Goal: Navigation & Orientation: Find specific page/section

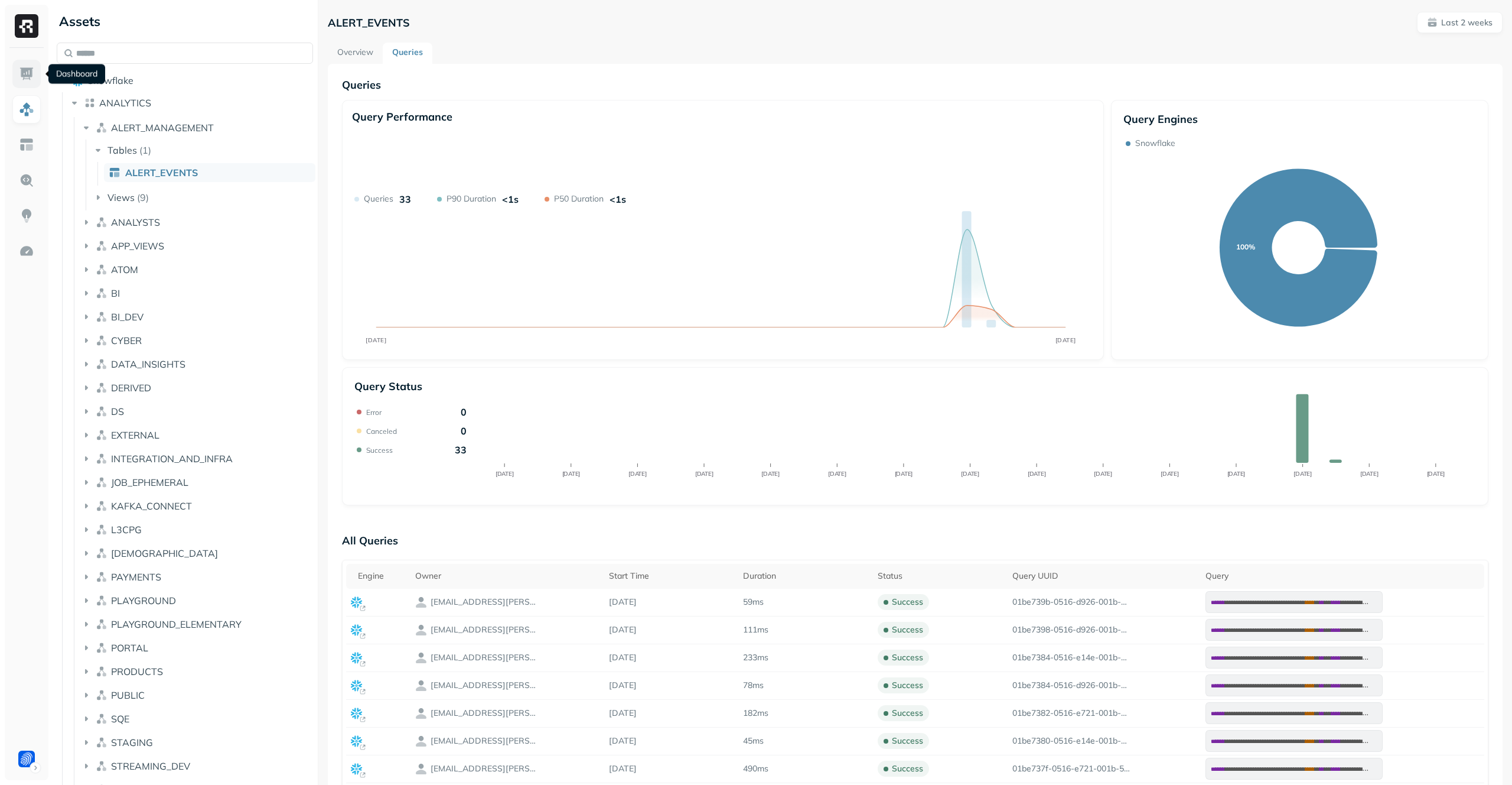
click at [31, 74] on img at bounding box center [26, 74] width 15 height 15
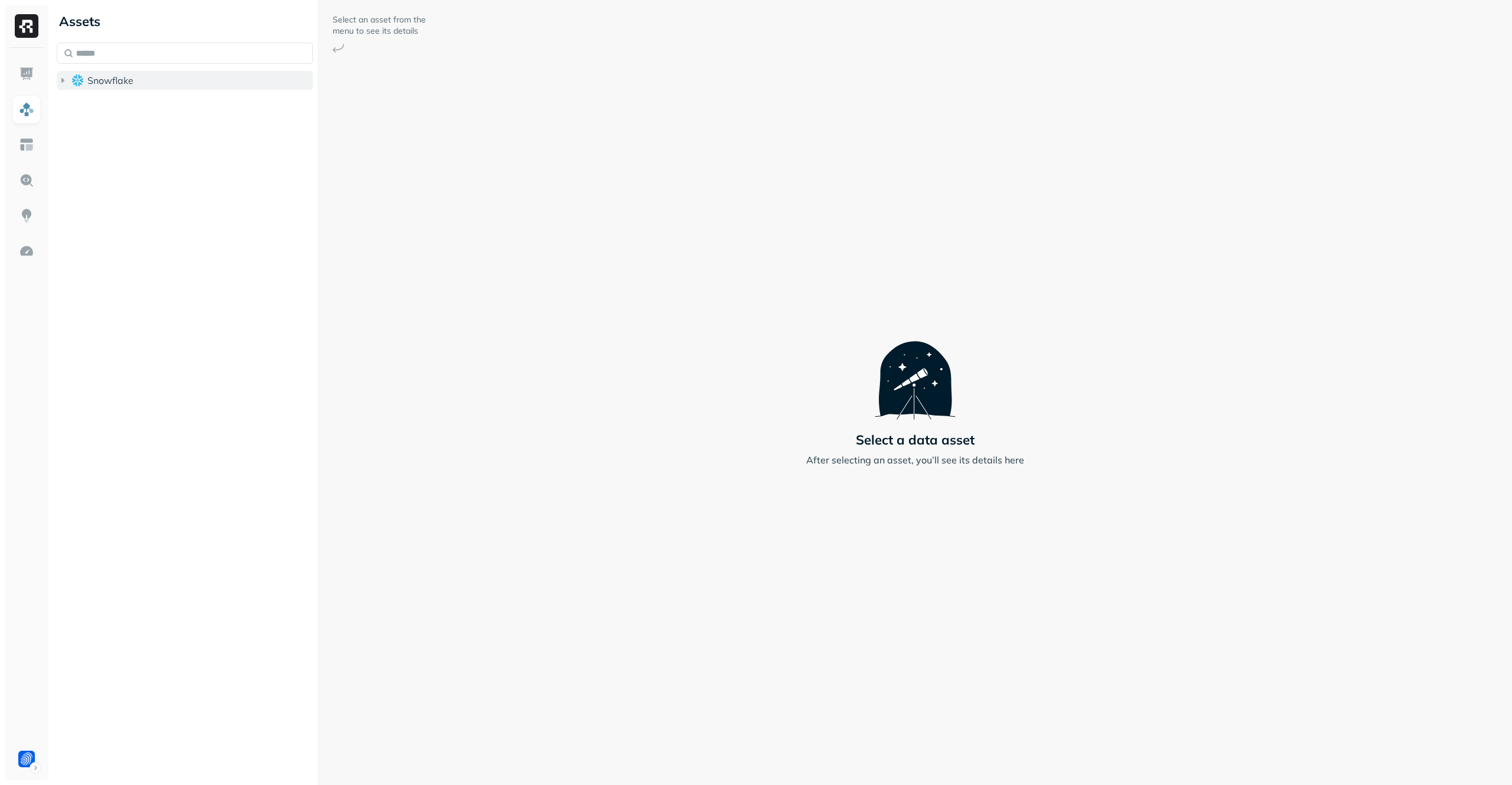
click at [190, 79] on button "Snowflake" at bounding box center [185, 80] width 256 height 19
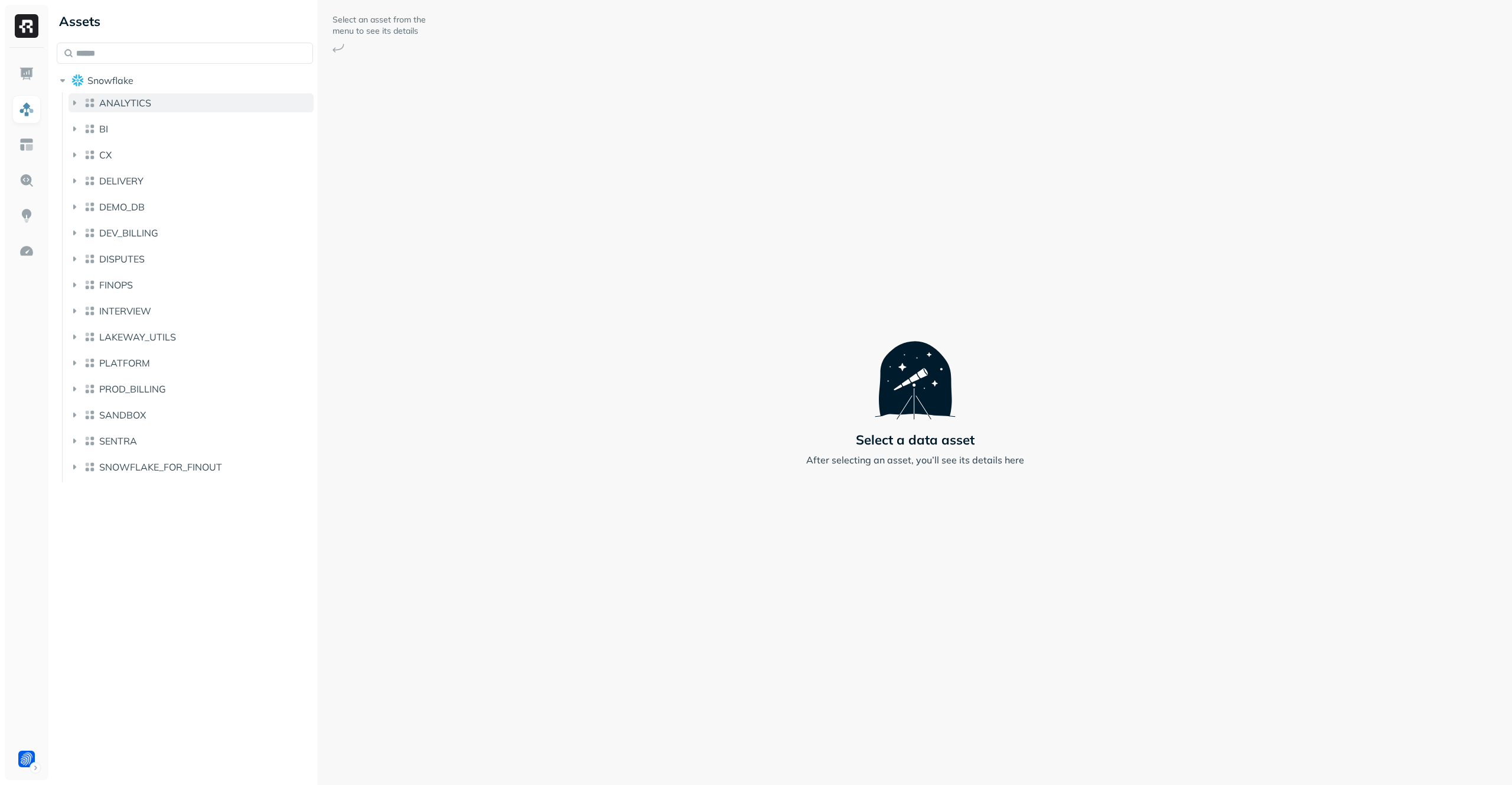
click at [192, 97] on button "ANALYTICS" at bounding box center [191, 103] width 245 height 19
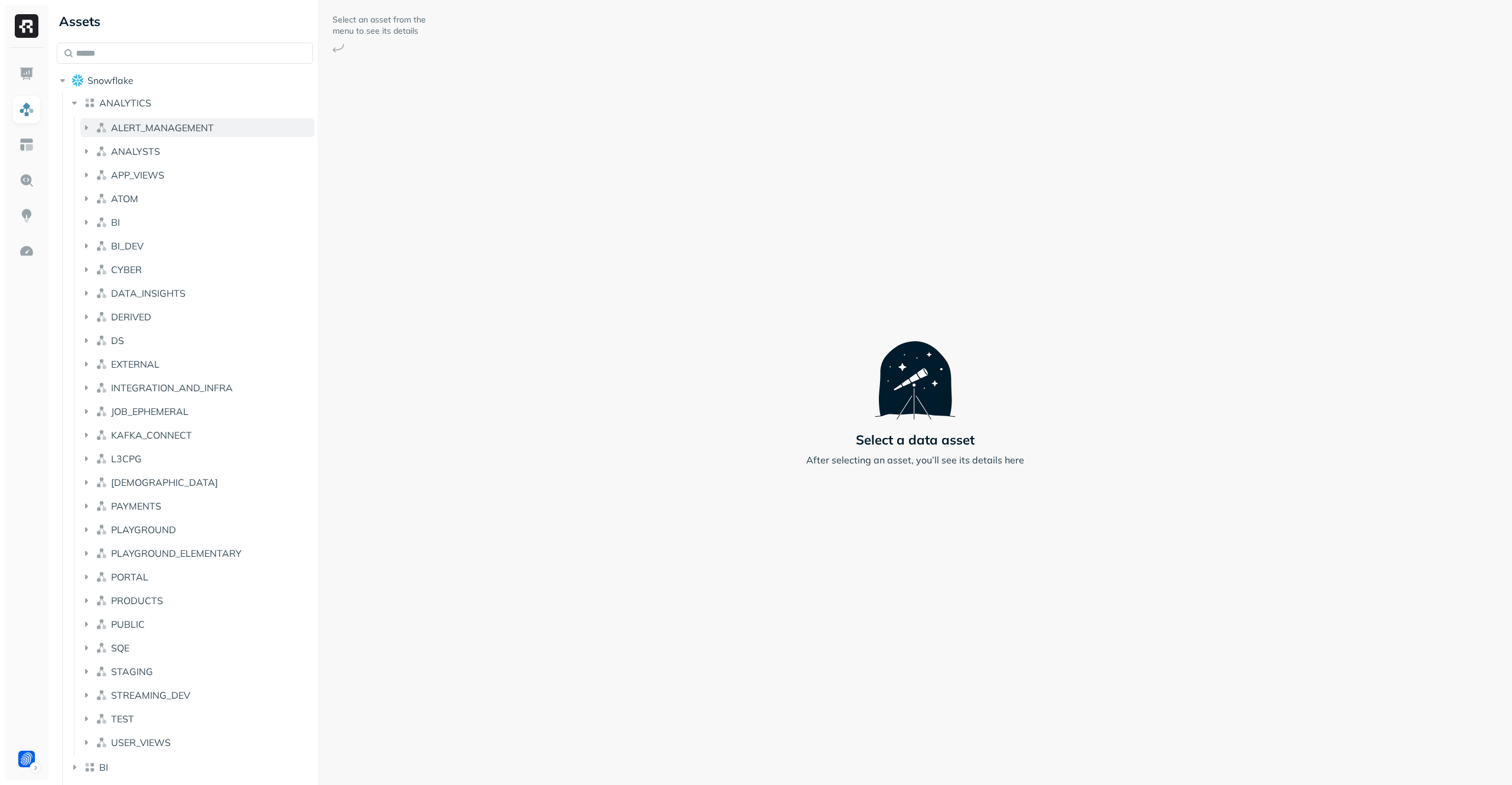
click at [195, 120] on button "ALERT_MANAGEMENT" at bounding box center [197, 127] width 234 height 19
click at [199, 148] on button "Tables ( 1 )" at bounding box center [203, 149] width 222 height 19
click at [201, 172] on link "ALERT_EVENTS" at bounding box center [210, 172] width 212 height 19
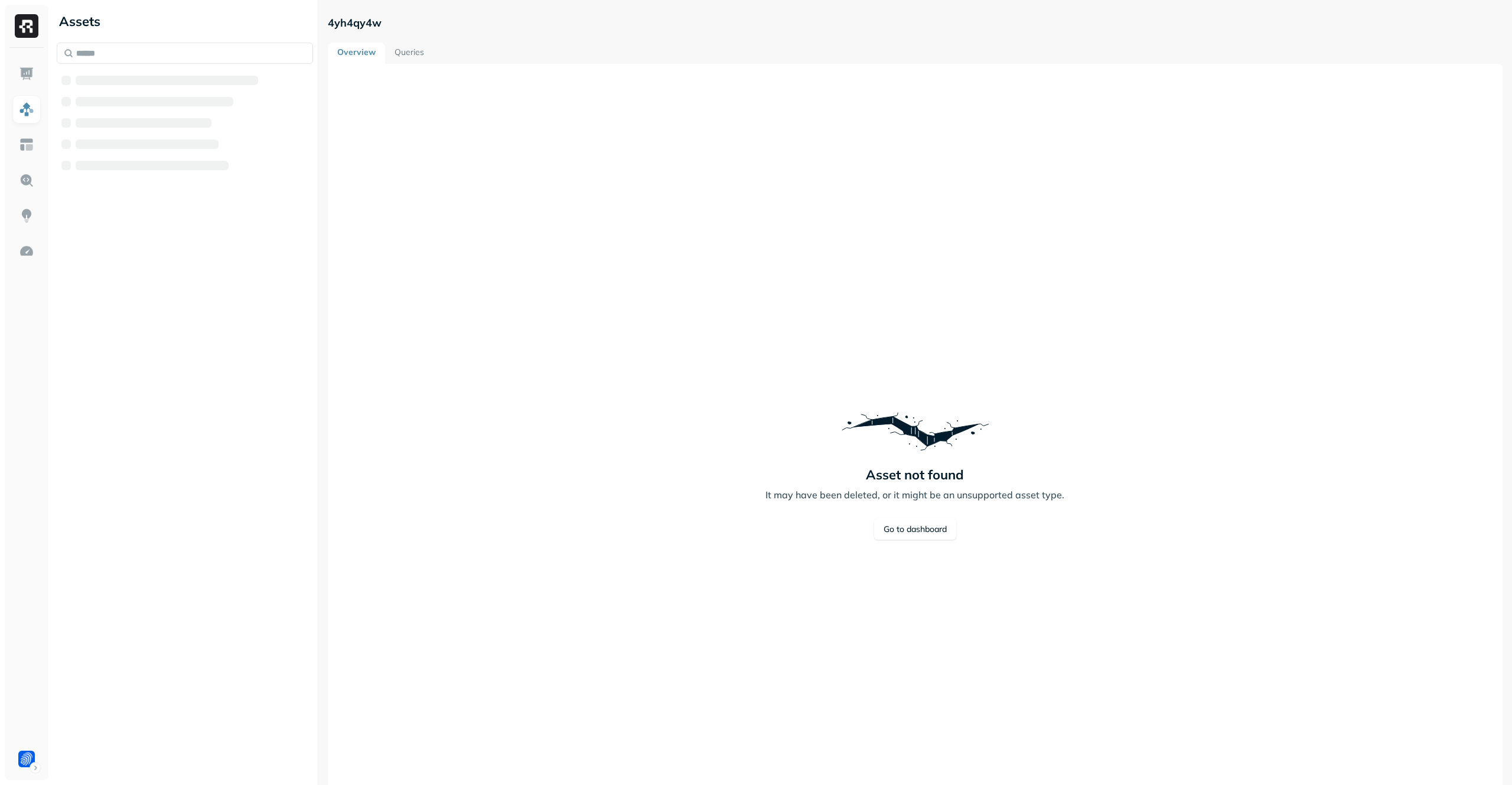
click at [414, 50] on link "Queries" at bounding box center [410, 53] width 49 height 21
click at [700, 207] on div "Asset not found It may have been deleted, or it might be an unsupported asset t…" at bounding box center [915, 471] width 1146 height 785
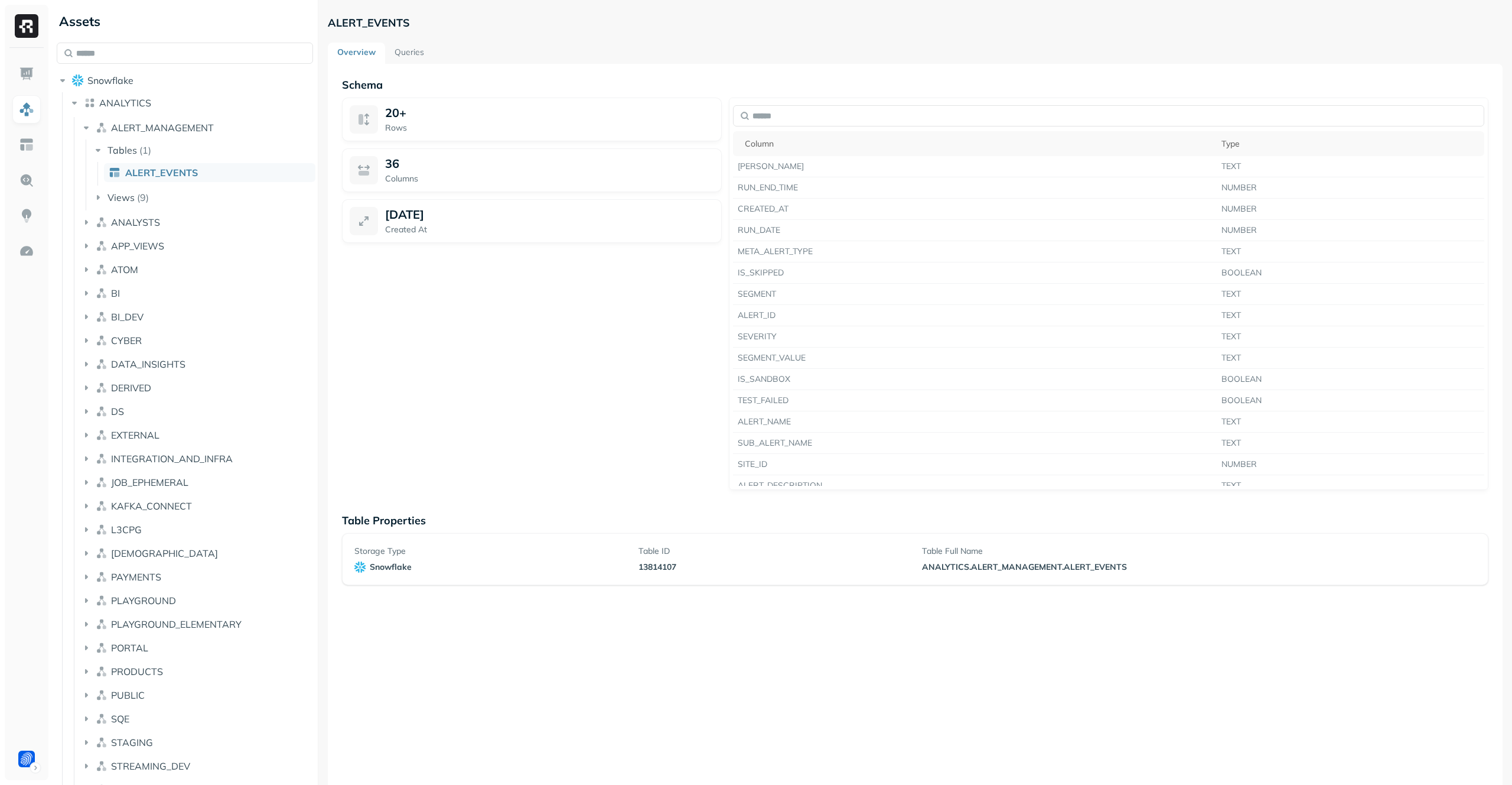
click at [176, 305] on ul "ALERT_MANAGEMENT Tables ( 1 ) ALERT_EVENTS Views ( 9 ) ANALYSTS APP_VIEWS ATOM …" at bounding box center [194, 471] width 240 height 709
click at [177, 301] on button "BI" at bounding box center [197, 292] width 234 height 19
click at [190, 317] on button "Tables ( 1953 )" at bounding box center [203, 315] width 222 height 19
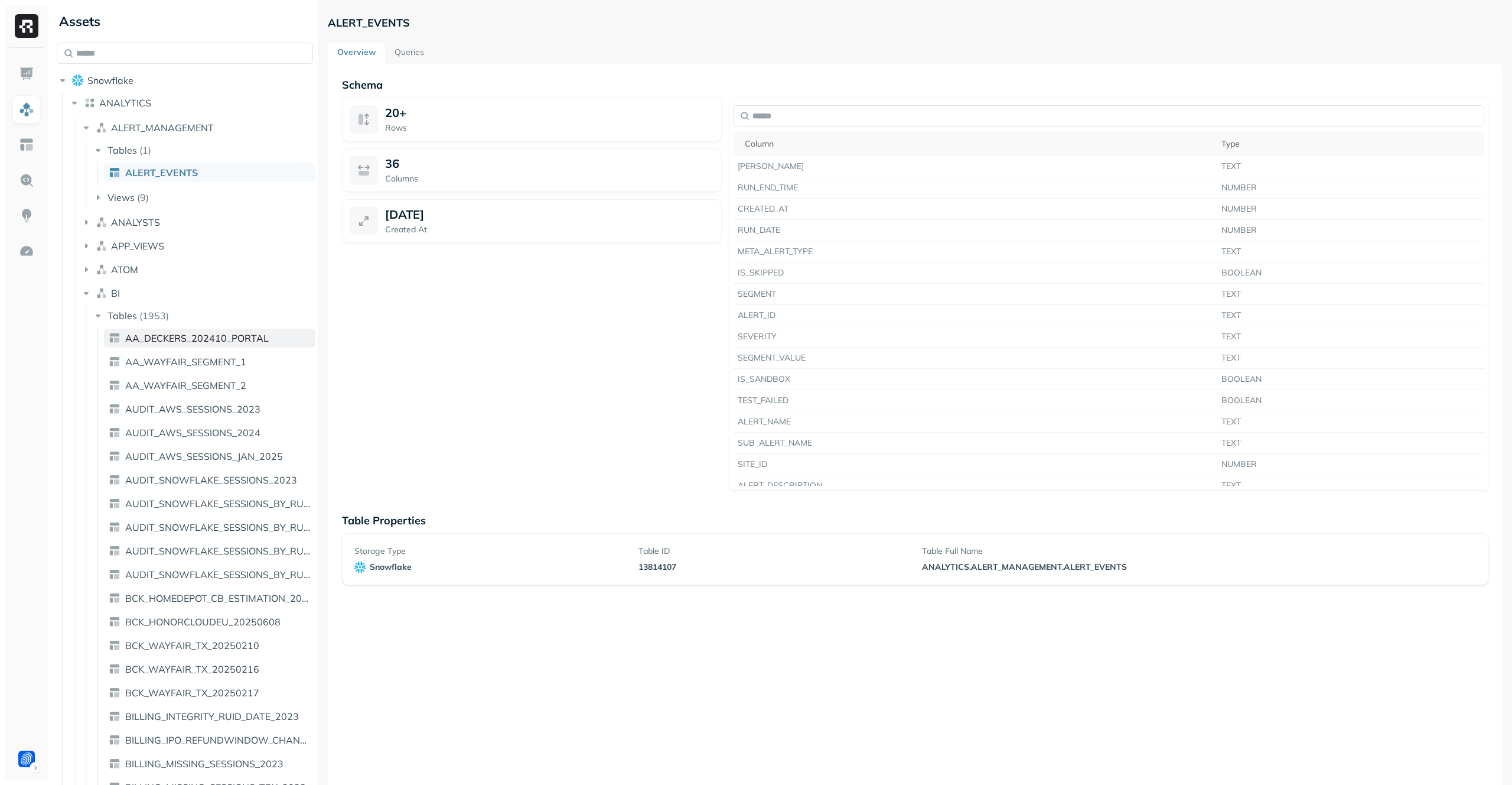
click at [189, 341] on span "AA_DECKERS_202410_PORTAL" at bounding box center [197, 338] width 144 height 12
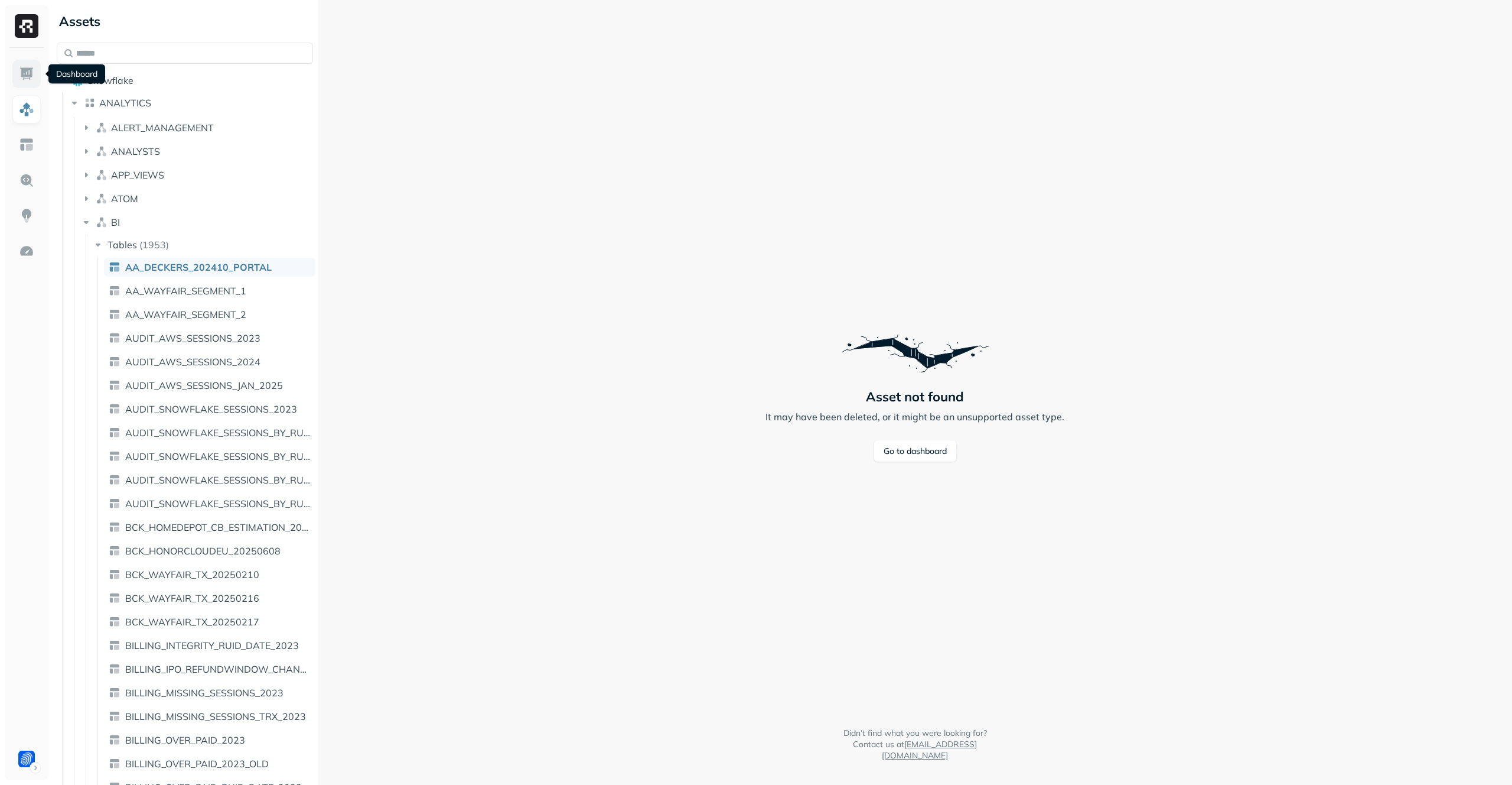
click at [33, 72] on img at bounding box center [26, 74] width 15 height 15
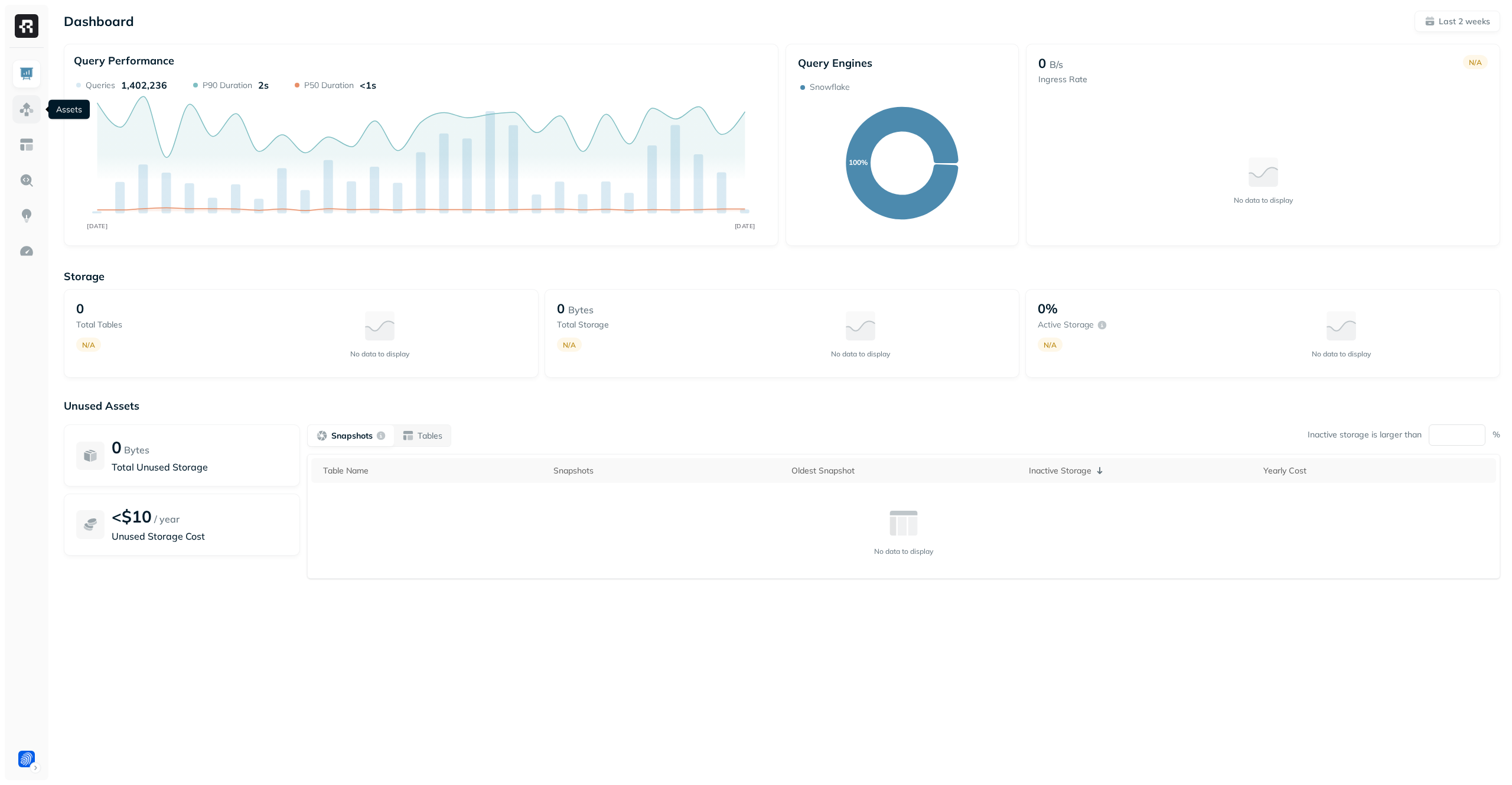
click at [26, 106] on img at bounding box center [26, 109] width 15 height 15
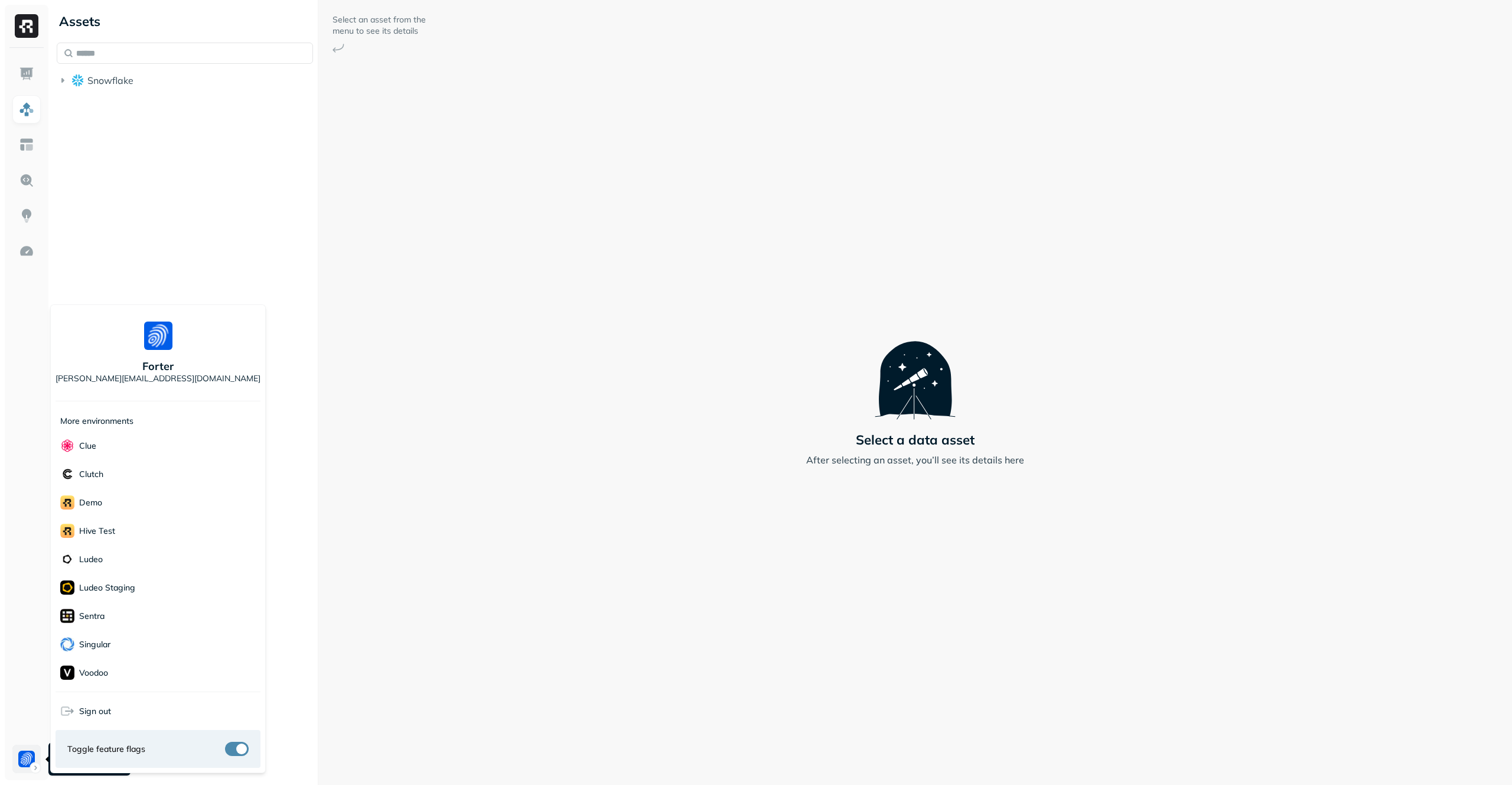
click at [28, 756] on html "Assets Snowflake Select an asset from the menu to see its details Select a data…" at bounding box center [756, 393] width 1512 height 785
click at [138, 672] on div "Voodoo" at bounding box center [158, 672] width 205 height 28
